Goal: Task Accomplishment & Management: Use online tool/utility

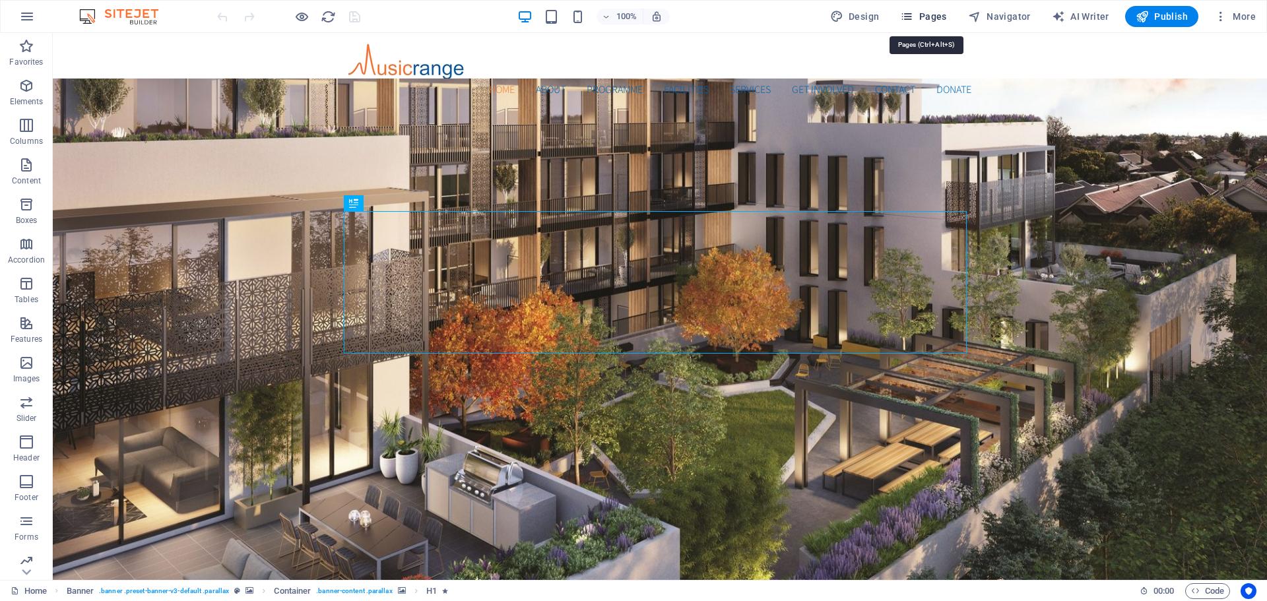
click at [930, 12] on span "Pages" at bounding box center [923, 16] width 46 height 13
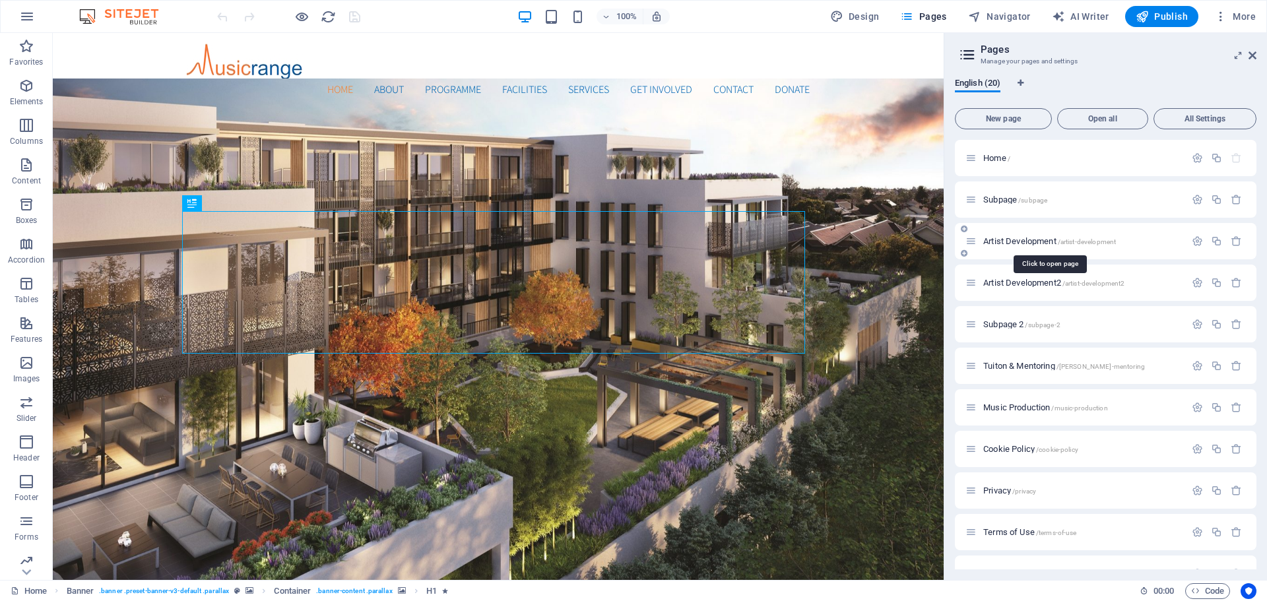
click at [1003, 242] on span "Artist Development /artist-development" at bounding box center [1049, 241] width 133 height 10
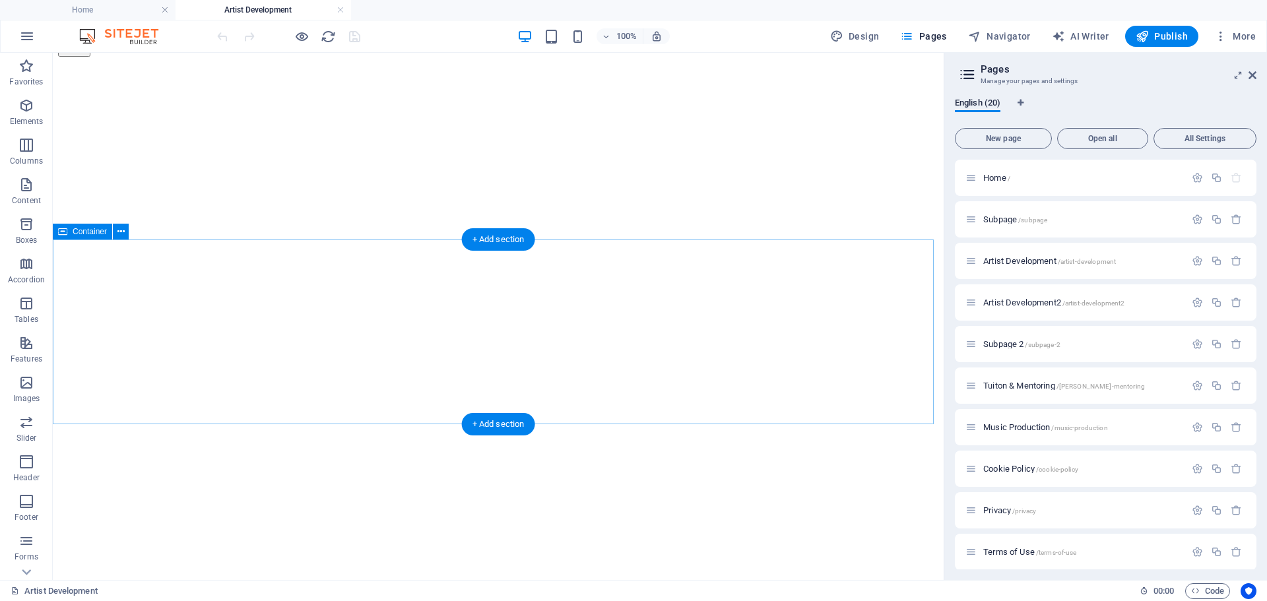
scroll to position [264, 0]
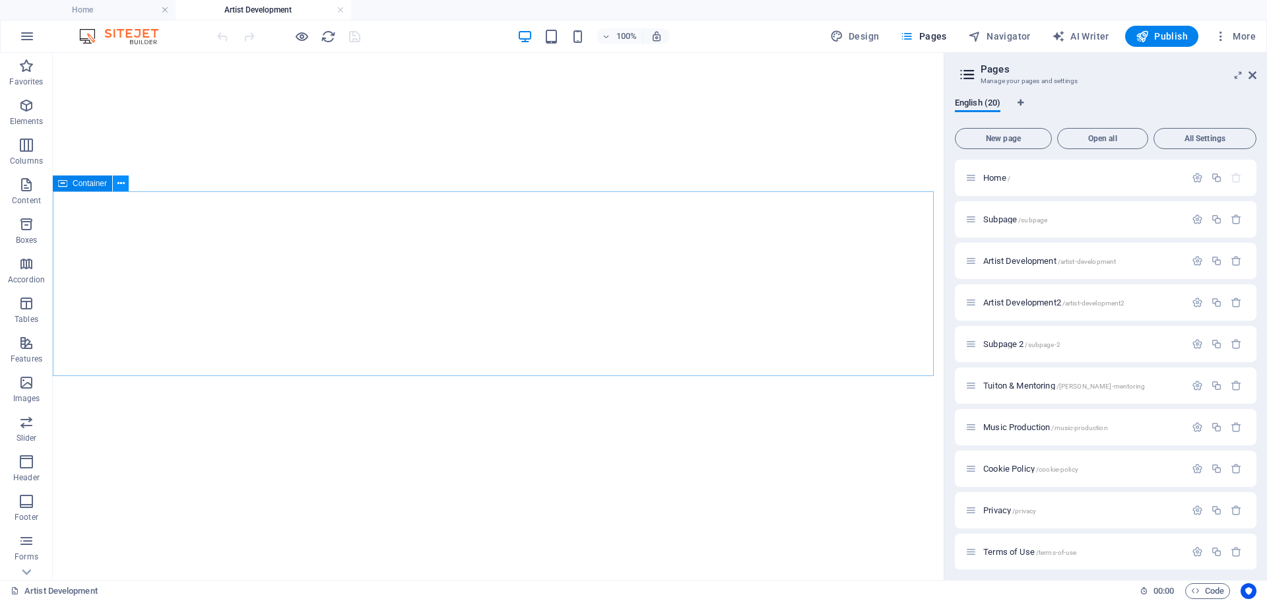
click at [119, 187] on icon at bounding box center [120, 184] width 7 height 14
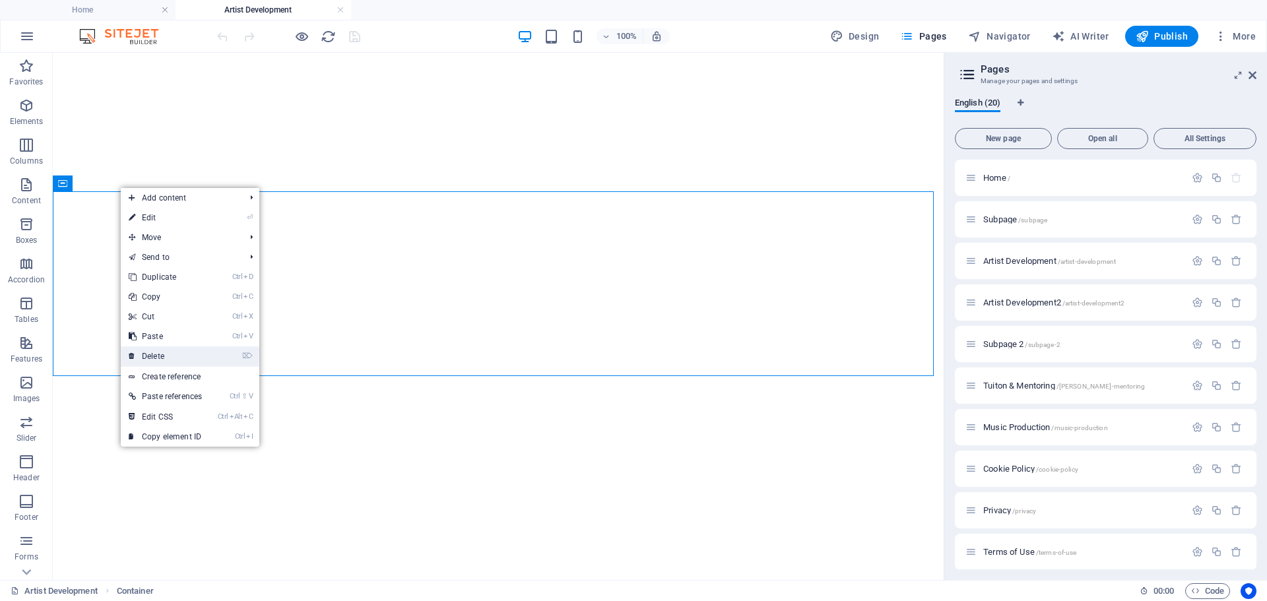
click at [165, 348] on link "⌦ Delete" at bounding box center [165, 356] width 89 height 20
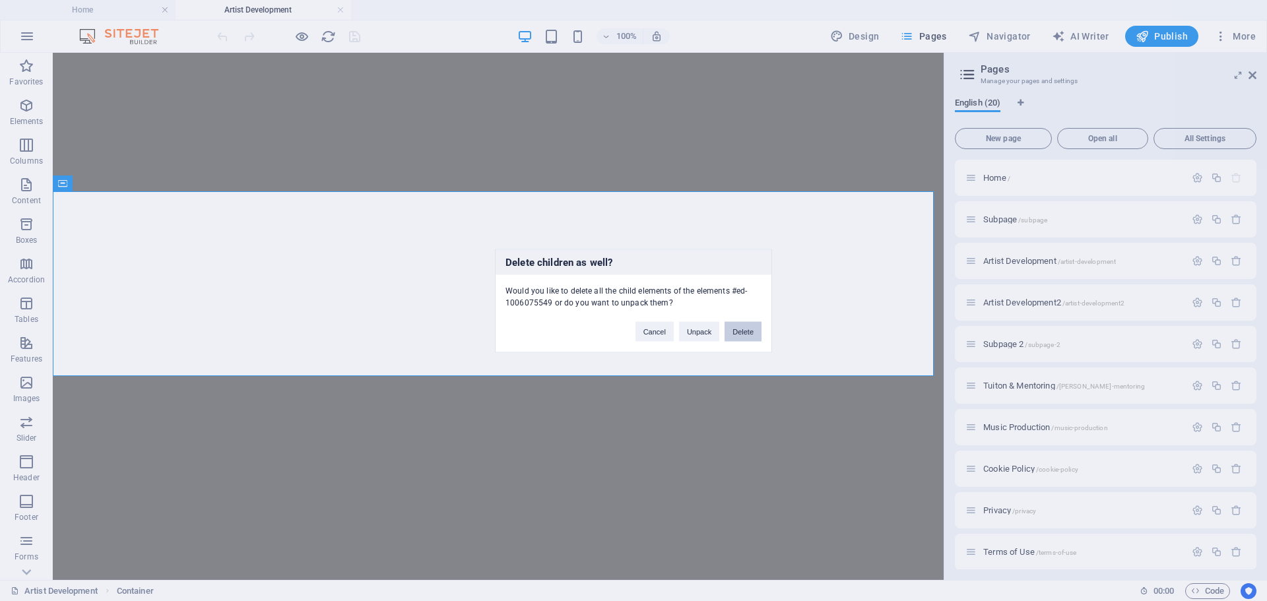
click at [749, 336] on button "Delete" at bounding box center [742, 331] width 37 height 20
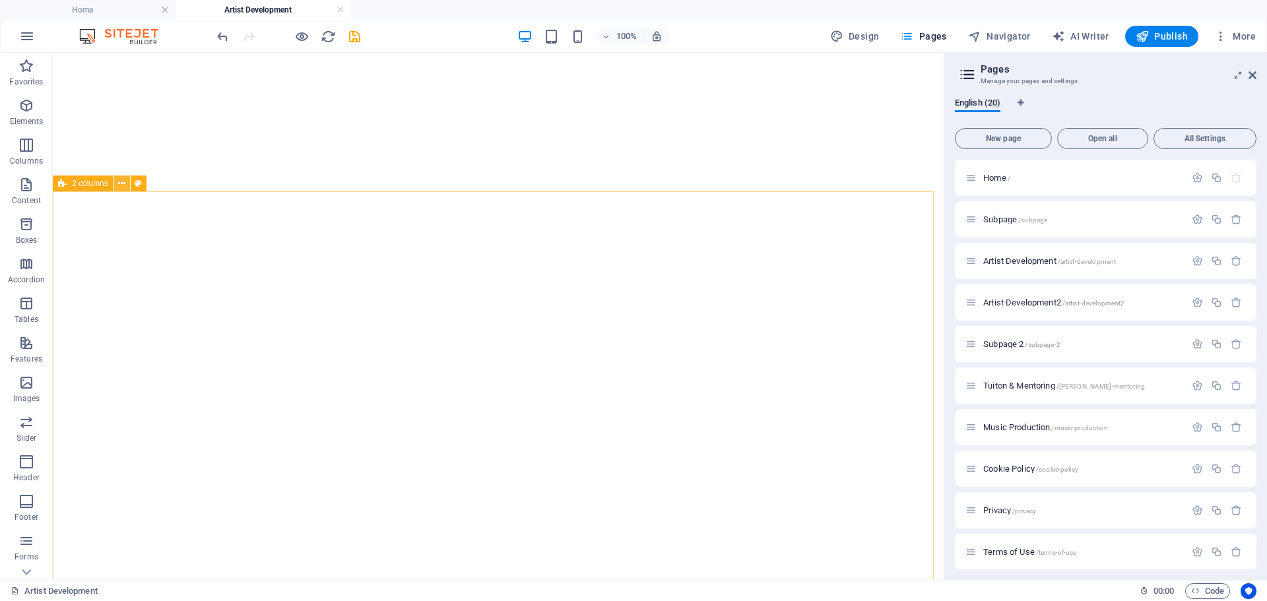
click at [121, 185] on icon at bounding box center [121, 184] width 7 height 14
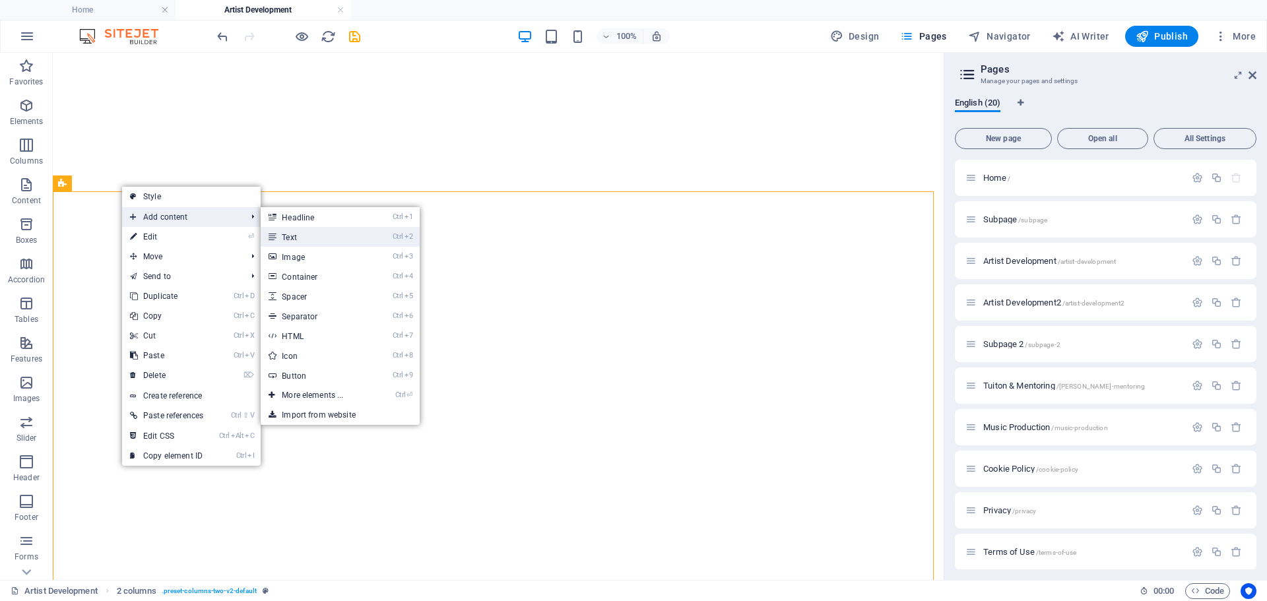
click at [327, 237] on link "Ctrl 2 Text" at bounding box center [315, 237] width 109 height 20
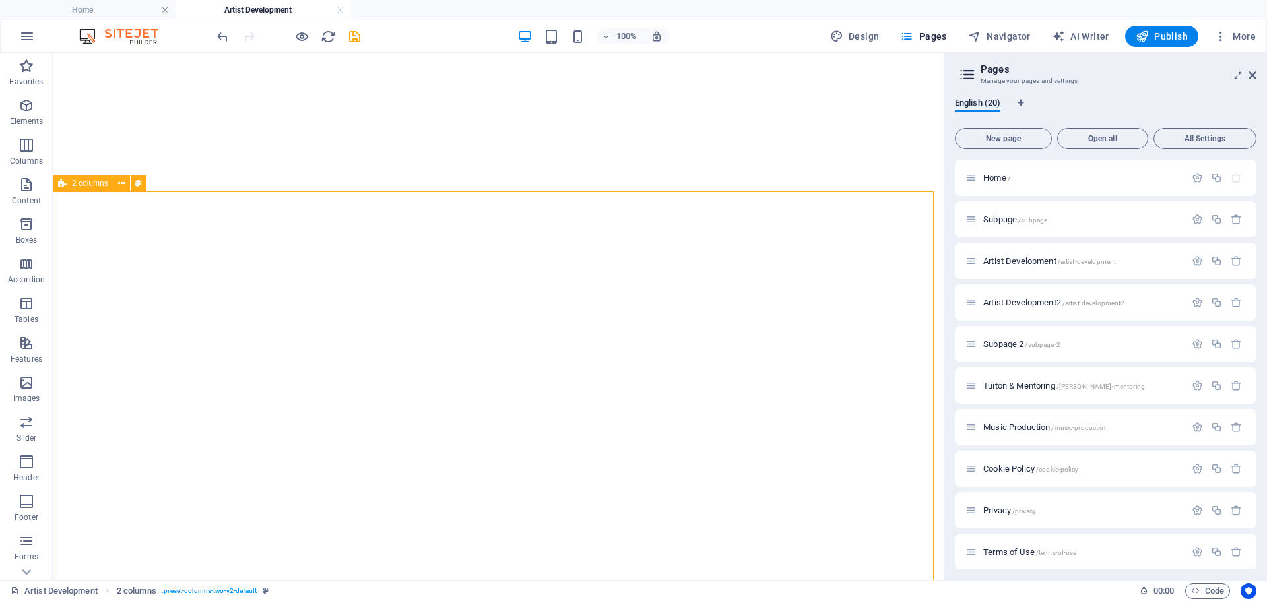
click at [121, 185] on icon at bounding box center [121, 184] width 7 height 14
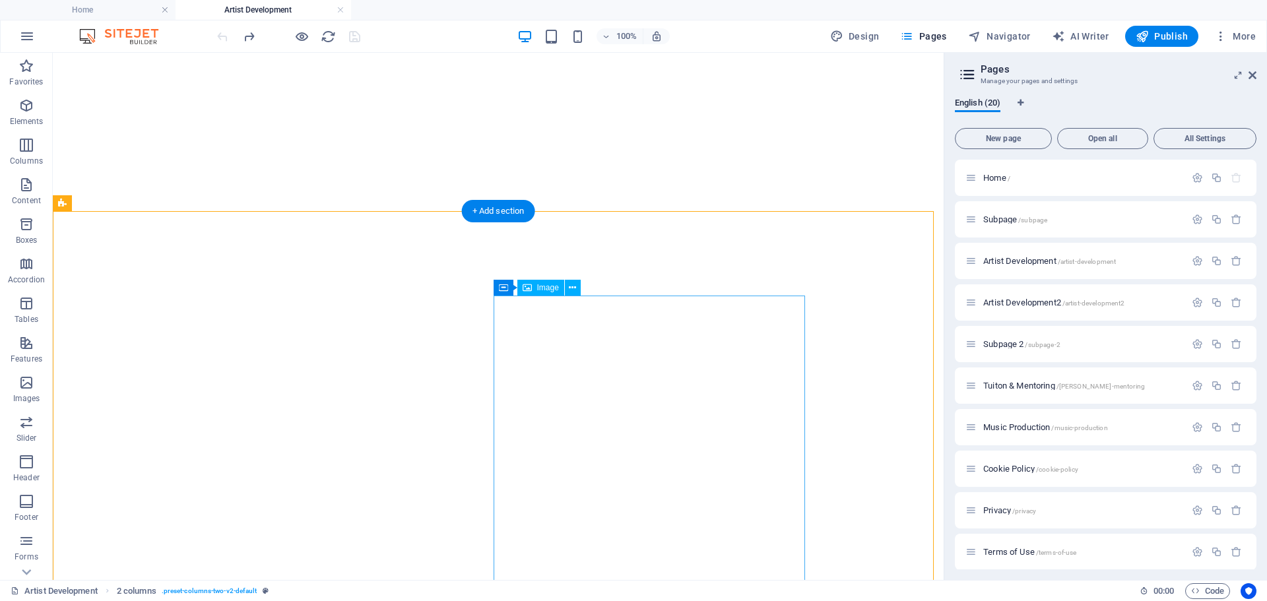
scroll to position [528, 0]
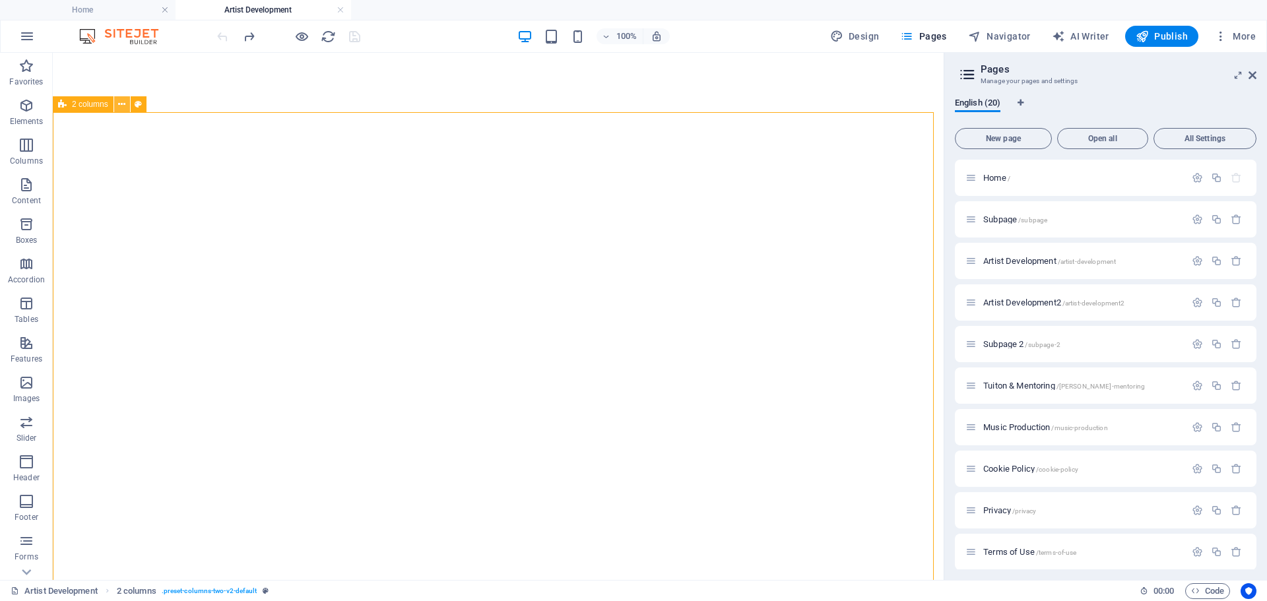
click at [118, 104] on icon at bounding box center [121, 105] width 7 height 14
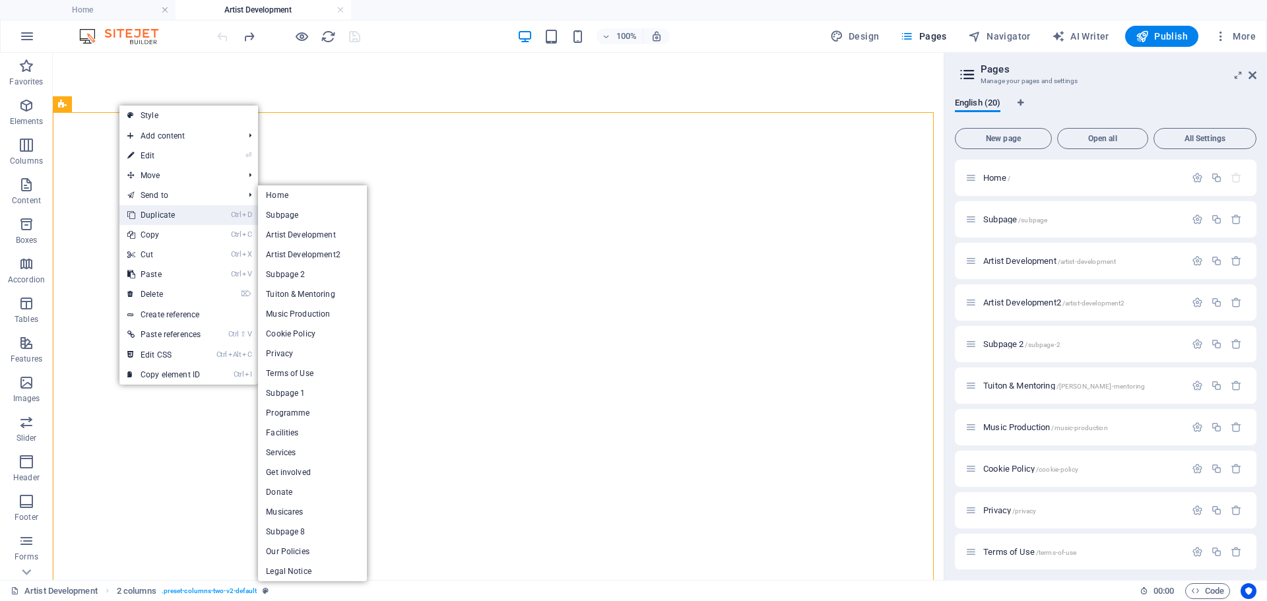
click at [149, 218] on link "Ctrl D Duplicate" at bounding box center [163, 215] width 89 height 20
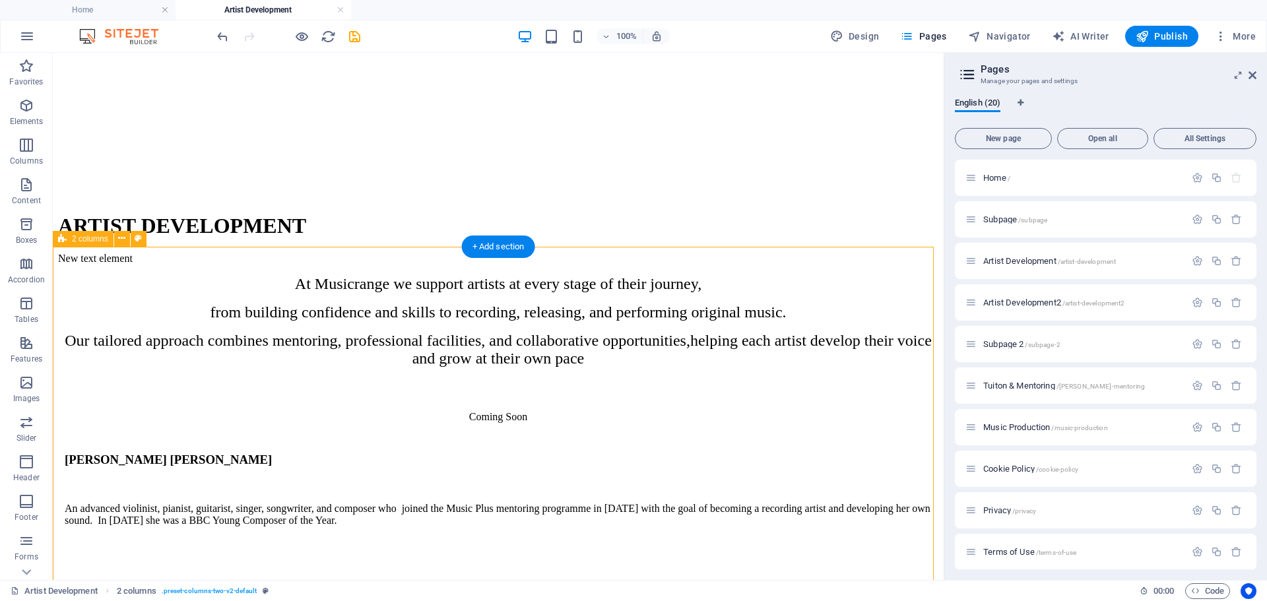
scroll to position [928, 0]
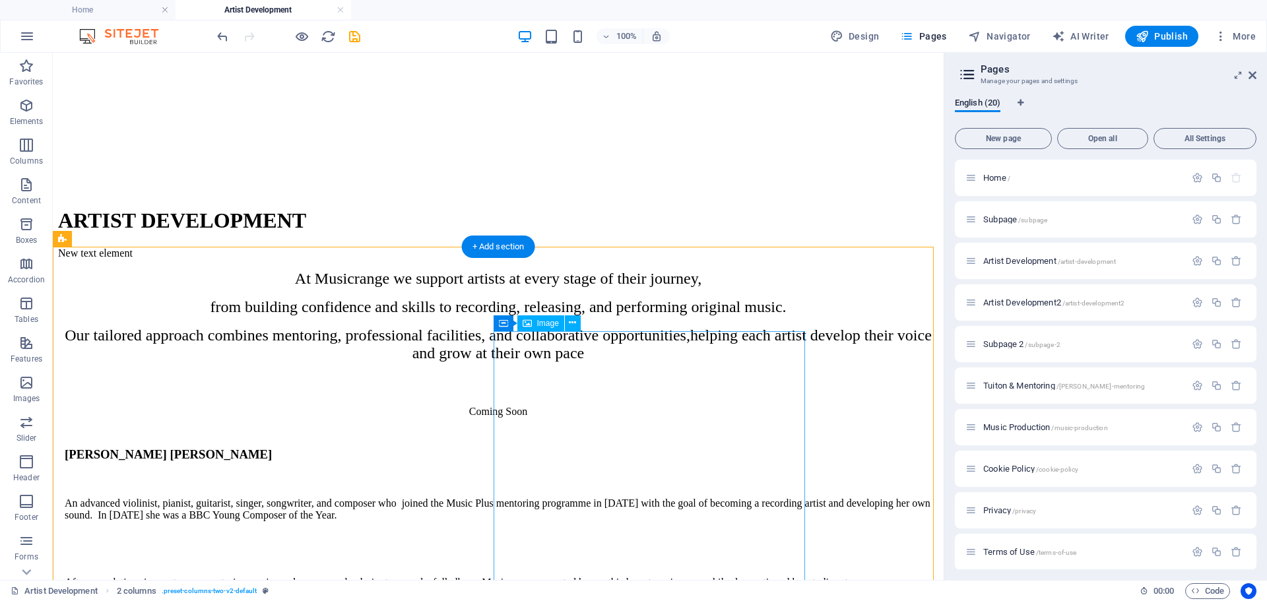
select select "px"
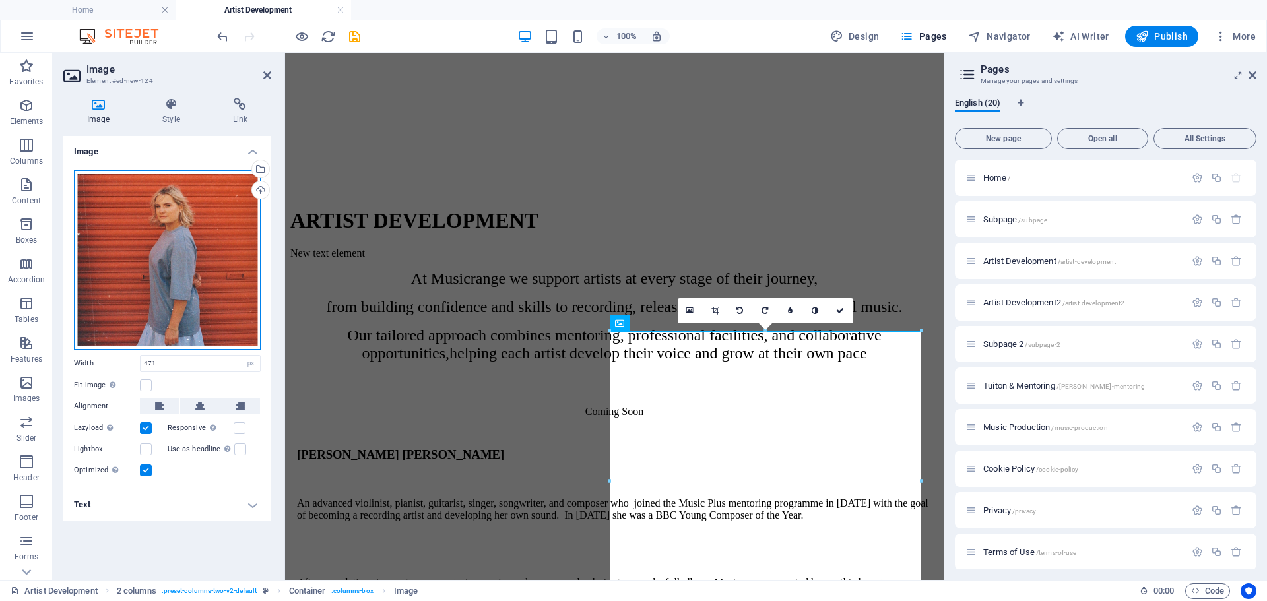
click at [221, 279] on div "Drag files here, click to choose files or select files from Files or our free s…" at bounding box center [167, 259] width 187 height 179
click at [221, 279] on body "Musicrange Home Artist Development Favorites Elements Columns Content Boxes Acc…" at bounding box center [633, 300] width 1267 height 601
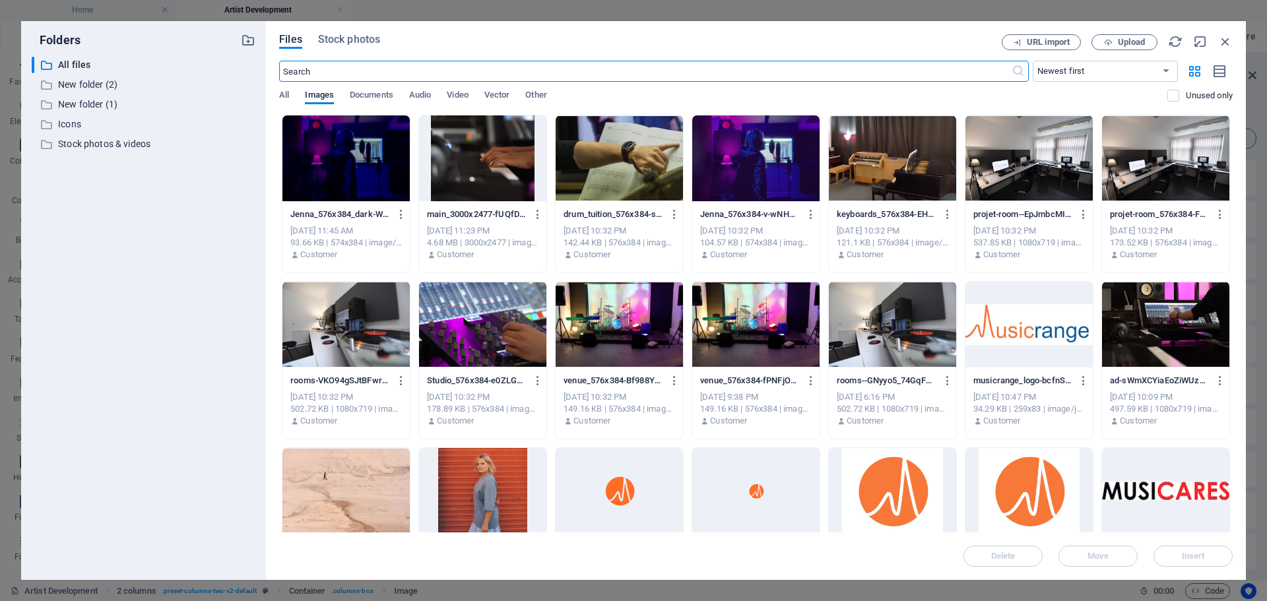
scroll to position [905, 0]
click at [1219, 45] on icon "button" at bounding box center [1225, 41] width 15 height 15
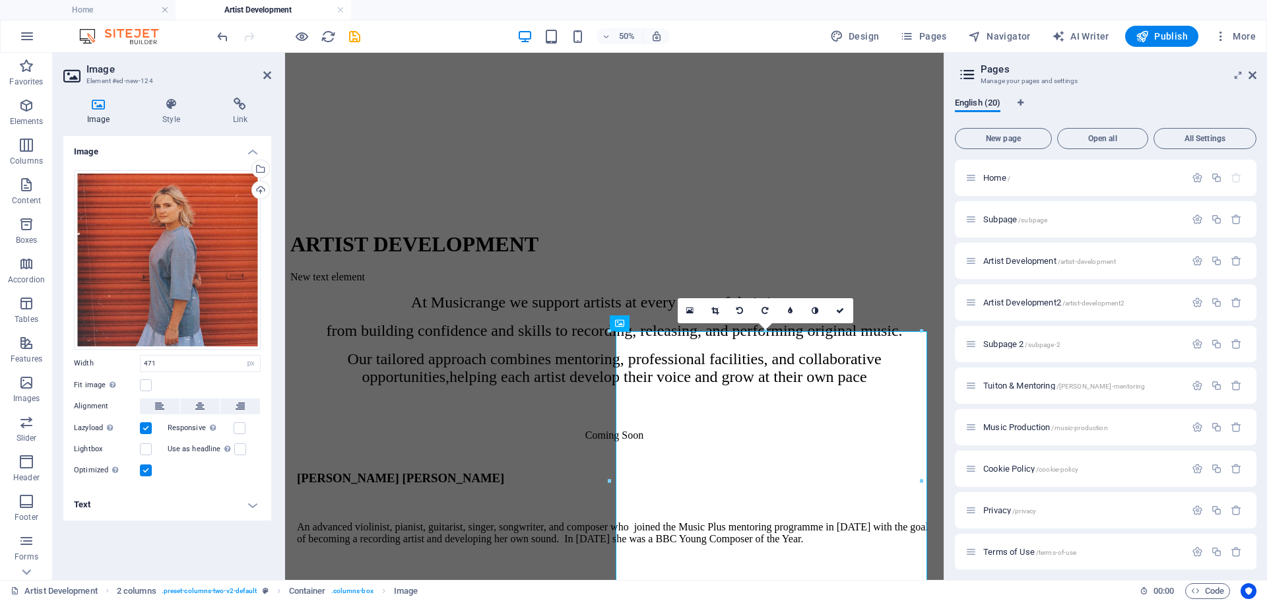
scroll to position [928, 0]
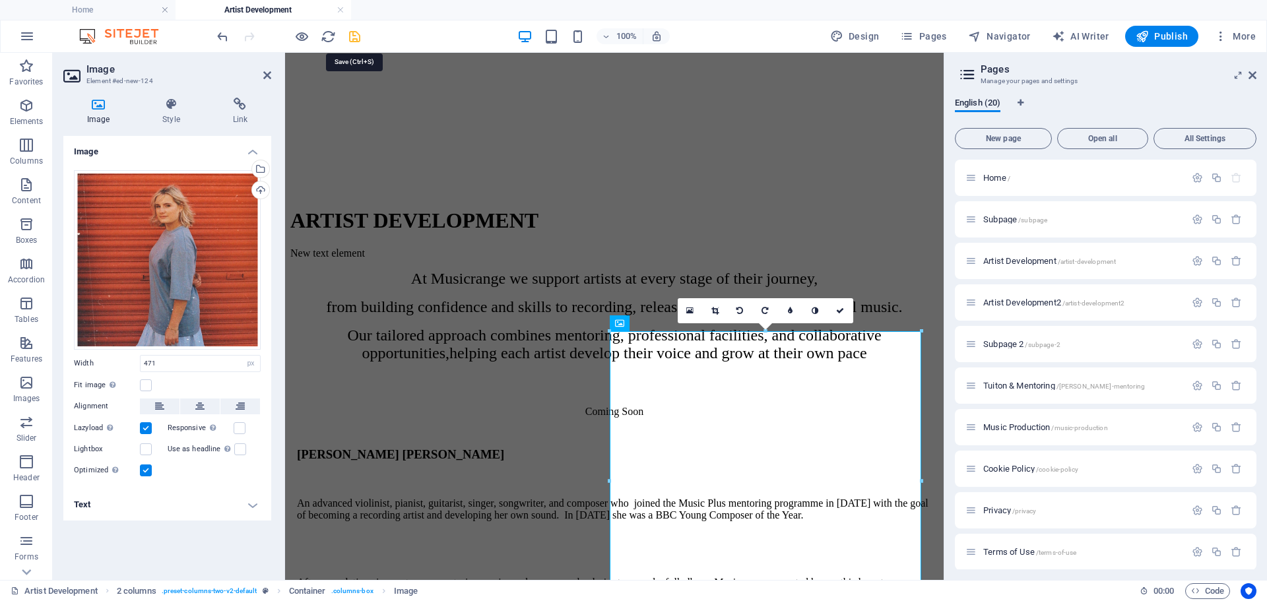
click at [352, 37] on icon "save" at bounding box center [354, 36] width 15 height 15
